Goal: Transaction & Acquisition: Purchase product/service

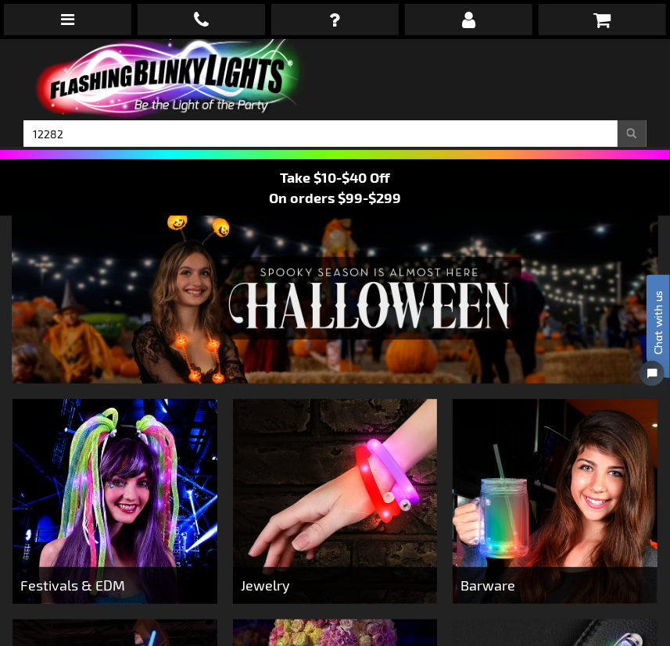
type input "12282"
click at [617, 120] on button "Search" at bounding box center [631, 133] width 29 height 27
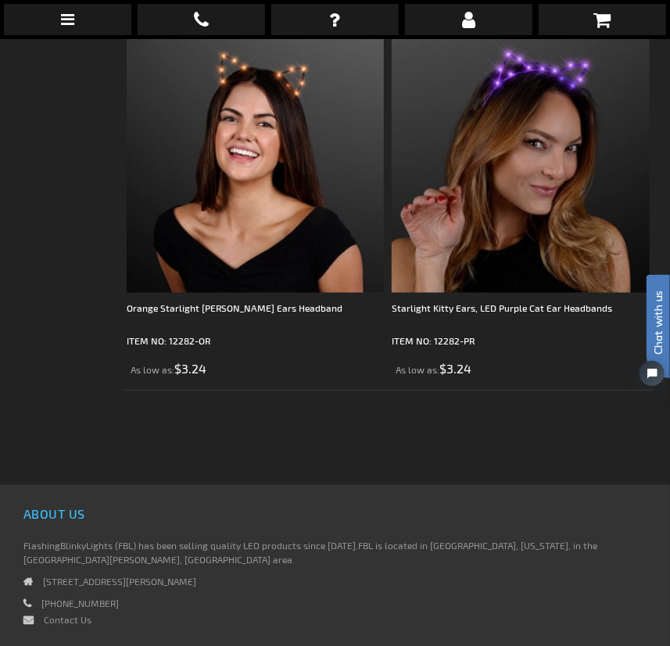
scroll to position [1065, 0]
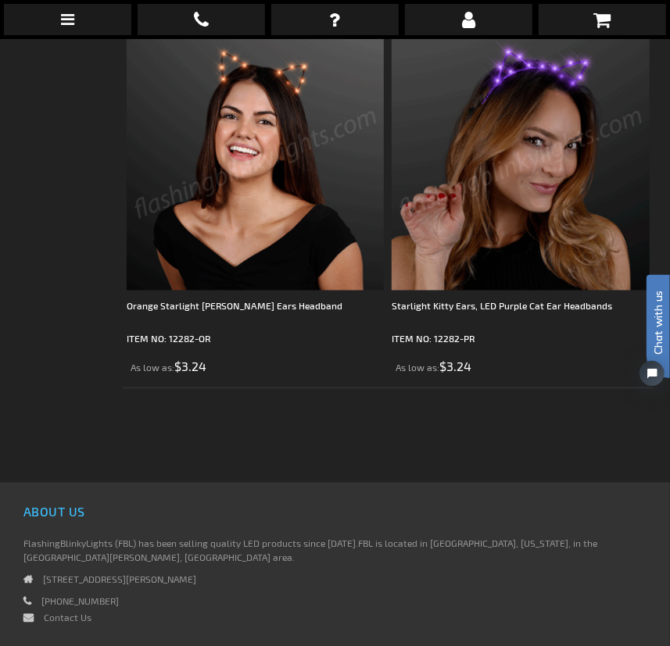
click at [276, 156] on img at bounding box center [255, 161] width 257 height 257
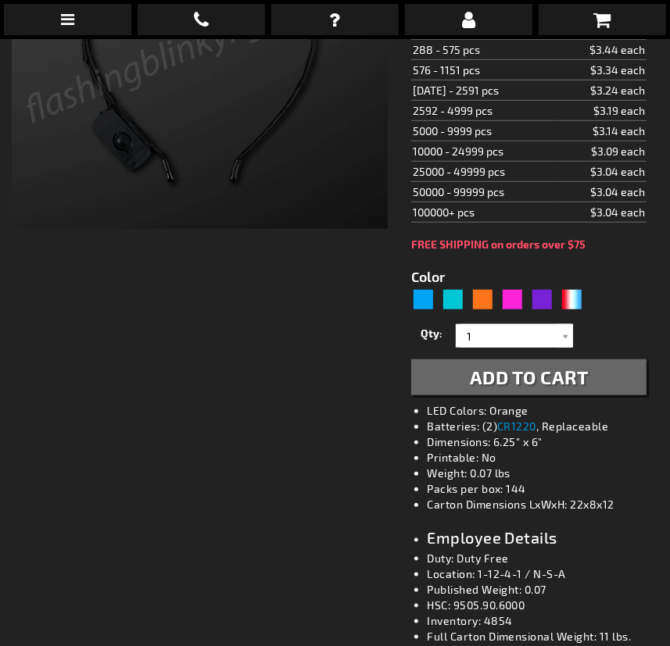
type input "5637"
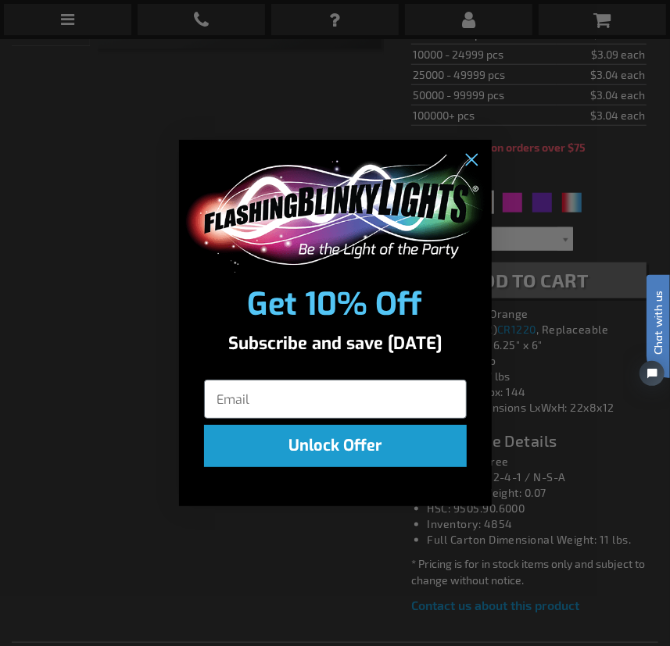
type input "adminjuan"
click at [480, 163] on circle "Close dialog" at bounding box center [470, 161] width 26 height 26
